Goal: Information Seeking & Learning: Compare options

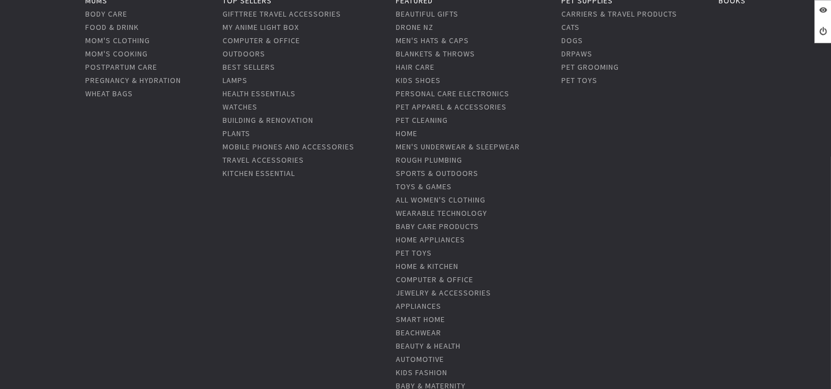
scroll to position [184, 0]
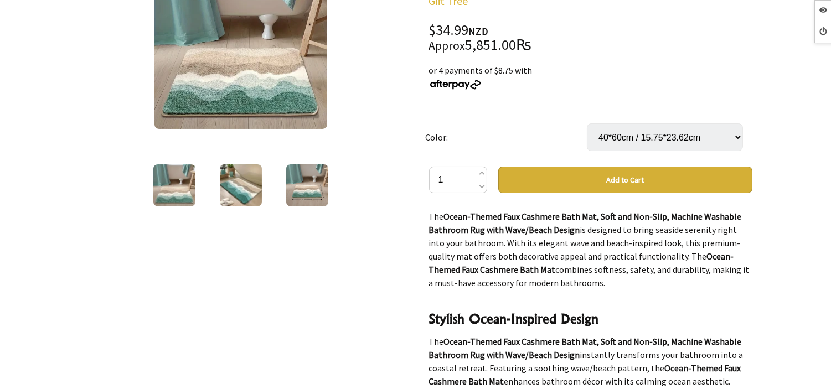
scroll to position [61, 0]
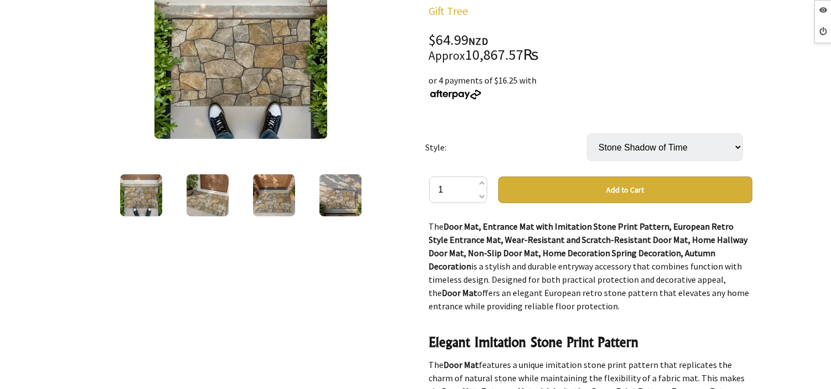
scroll to position [61, 0]
